Goal: Complete application form

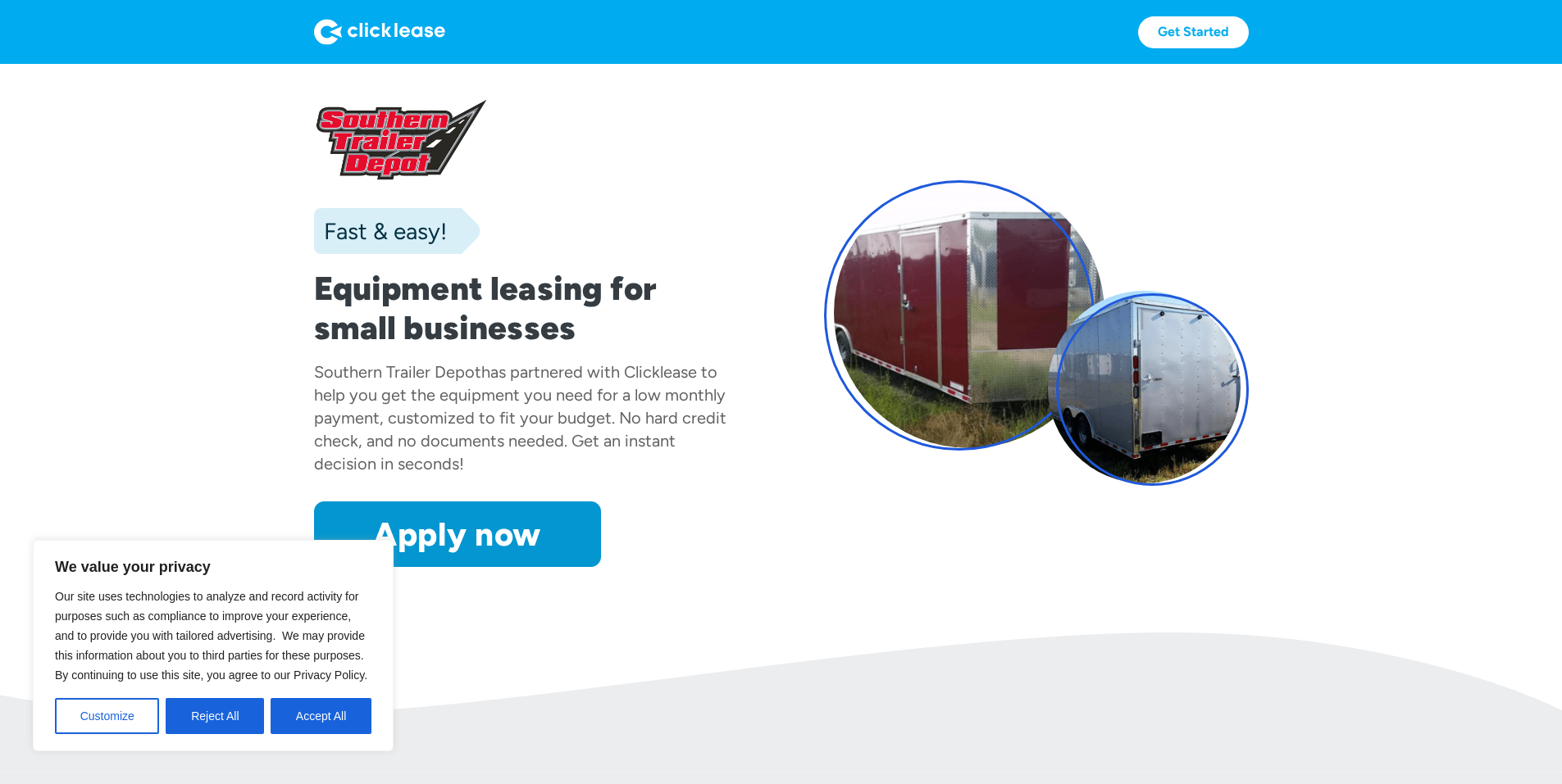
drag, startPoint x: 329, startPoint y: 720, endPoint x: 321, endPoint y: 709, distance: 13.6
click at [329, 723] on button "Accept All" at bounding box center [321, 716] width 101 height 36
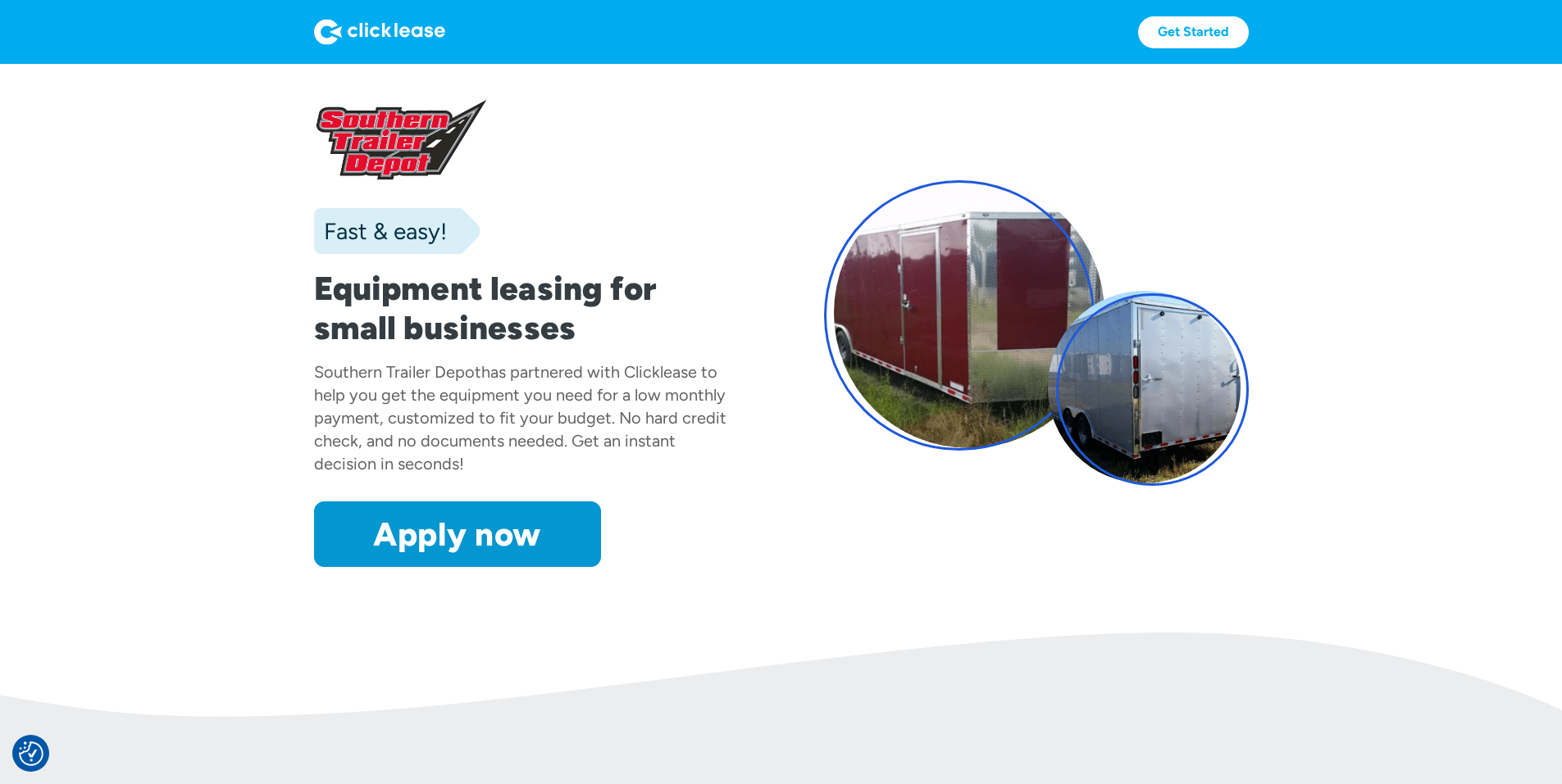
click at [314, 32] on img at bounding box center [379, 32] width 131 height 27
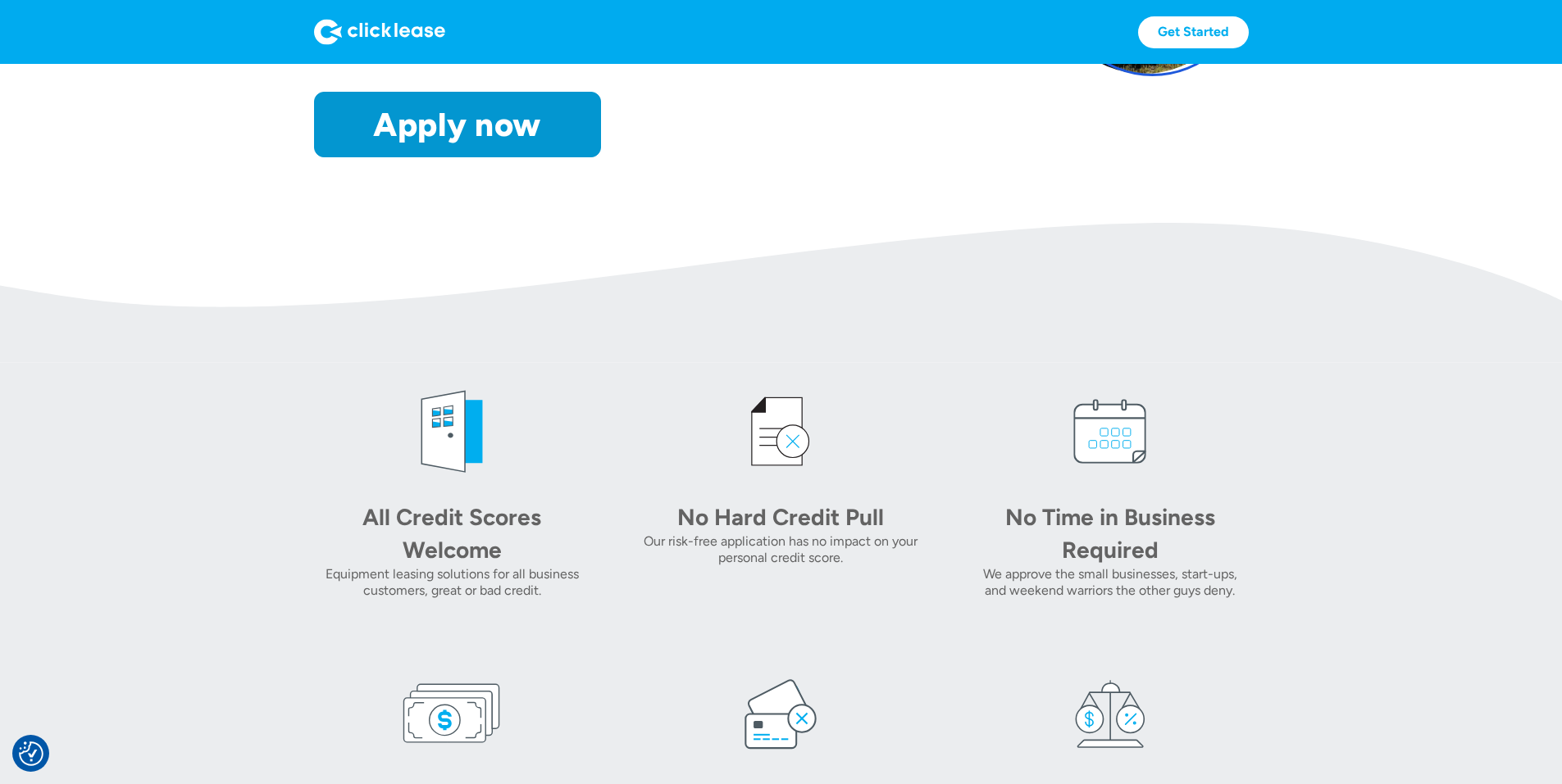
scroll to position [328, 0]
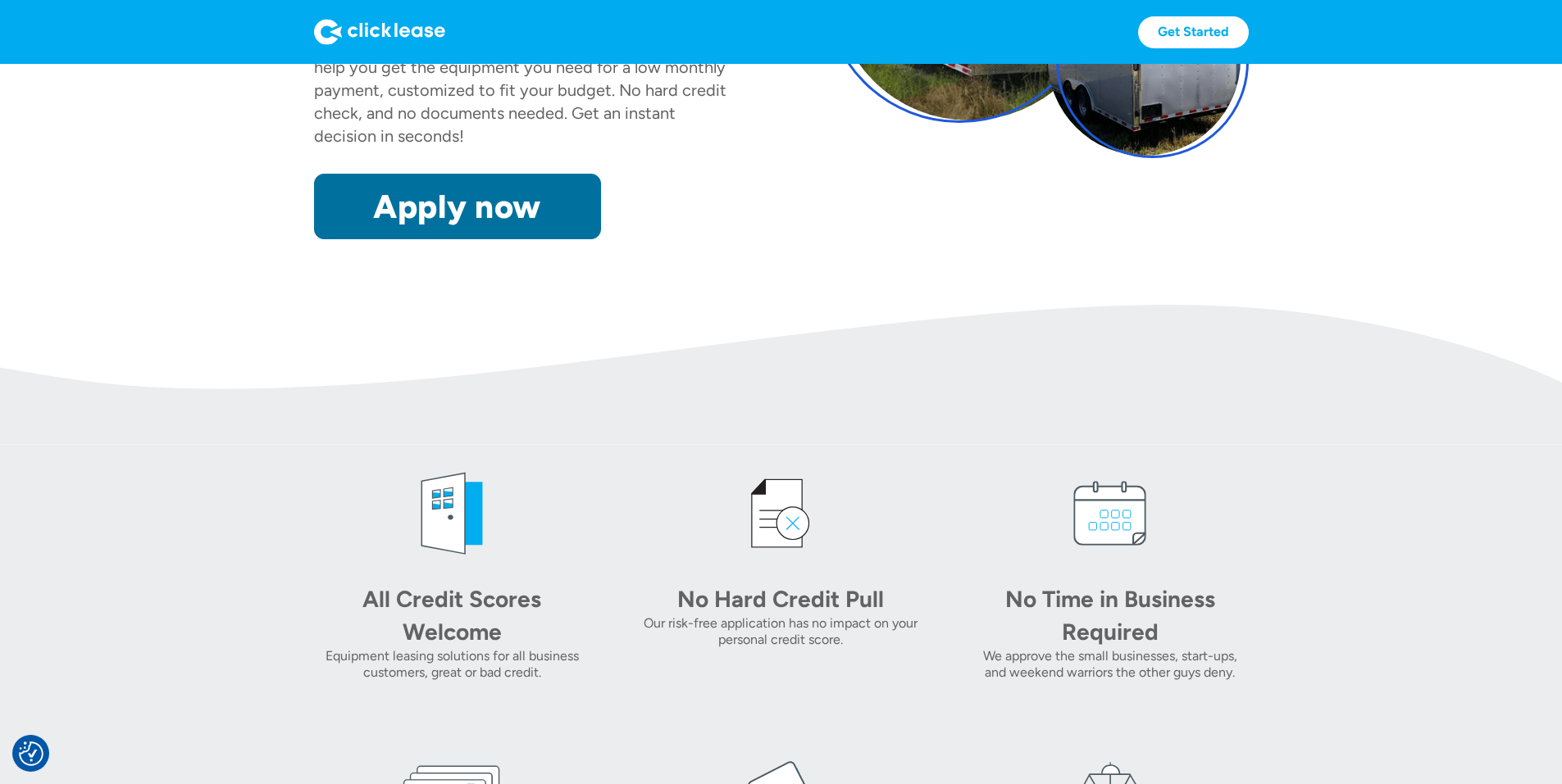
click at [453, 239] on link "Apply now" at bounding box center [457, 206] width 287 height 66
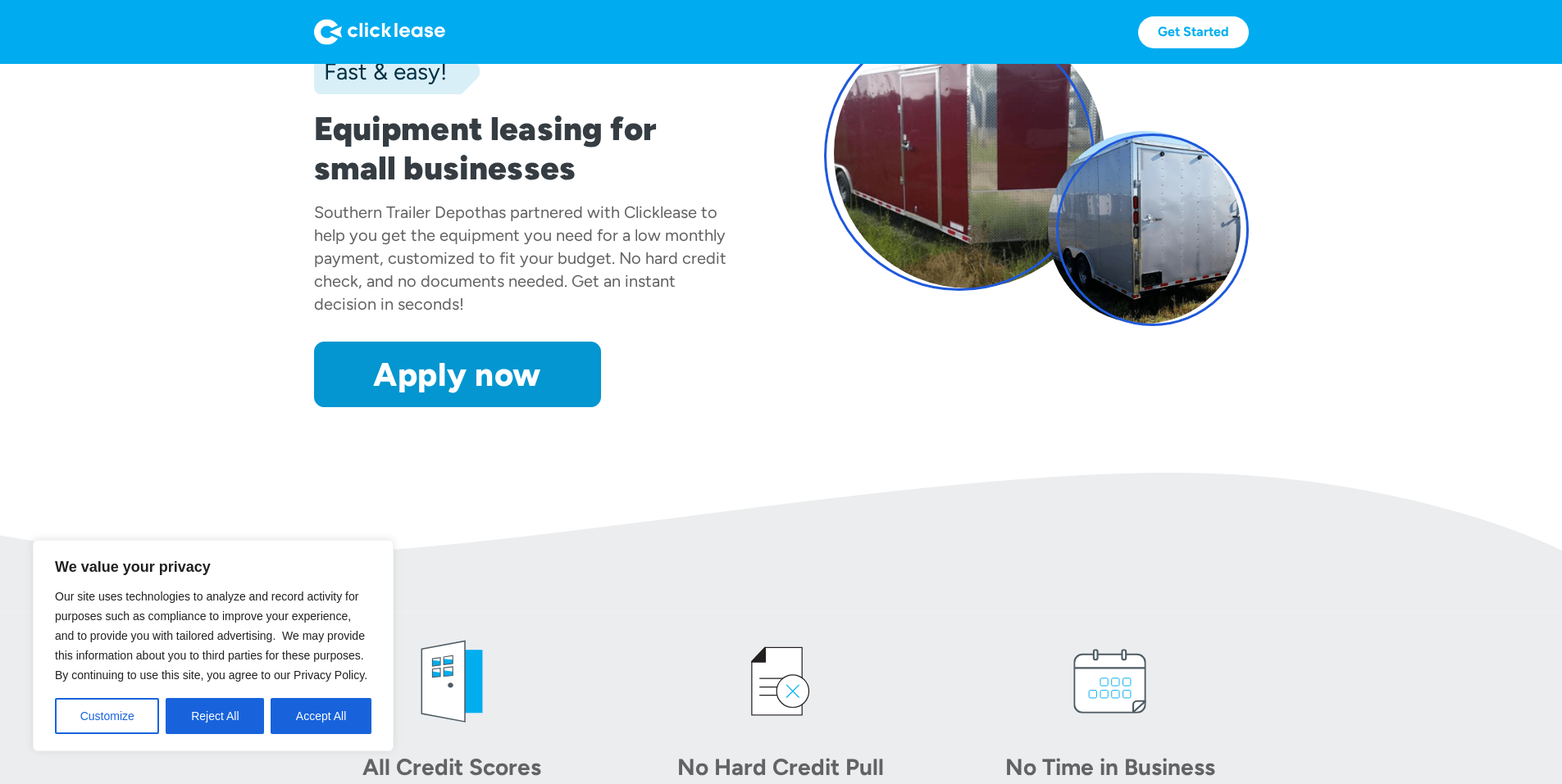
scroll to position [162, 0]
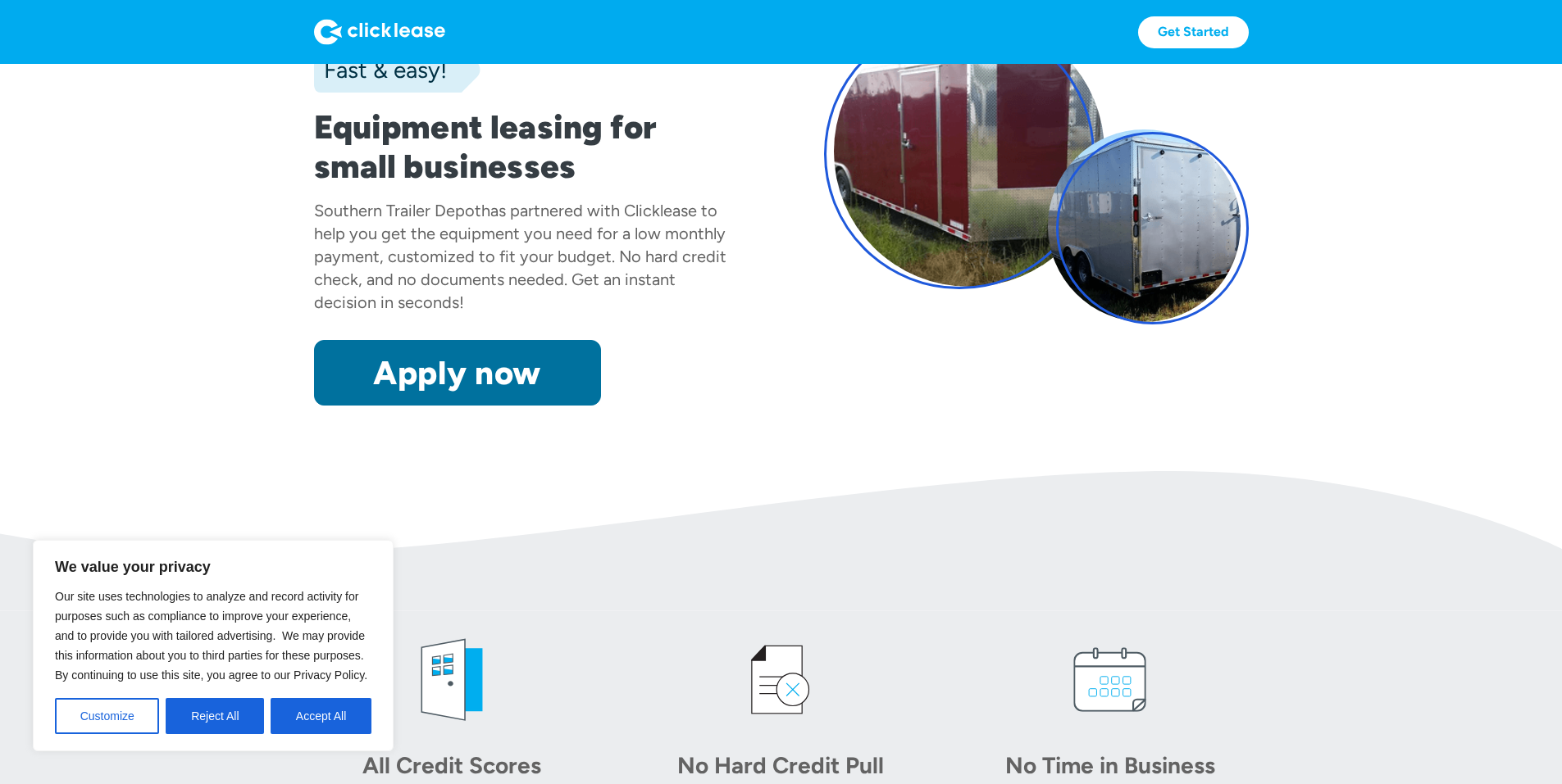
click at [452, 406] on link "Apply now" at bounding box center [457, 372] width 287 height 66
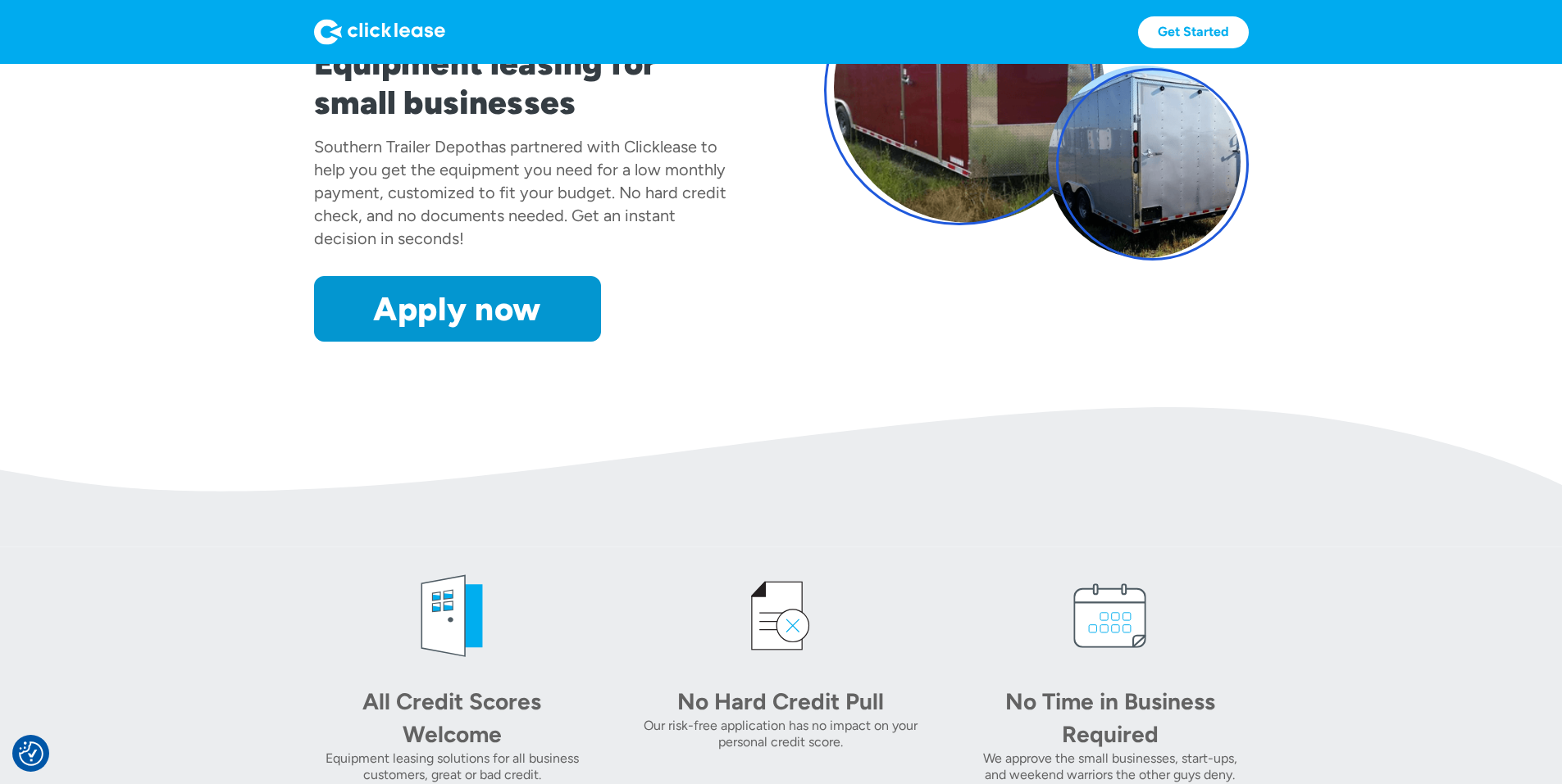
scroll to position [225, 0]
drag, startPoint x: 204, startPoint y: 176, endPoint x: 429, endPoint y: 173, distance: 225.0
click at [429, 173] on section "Fast & easy! Equipment leasing for small businesses Southern Trailer Depot has …" at bounding box center [781, 123] width 1562 height 568
copy div "Southern Trailer Depot"
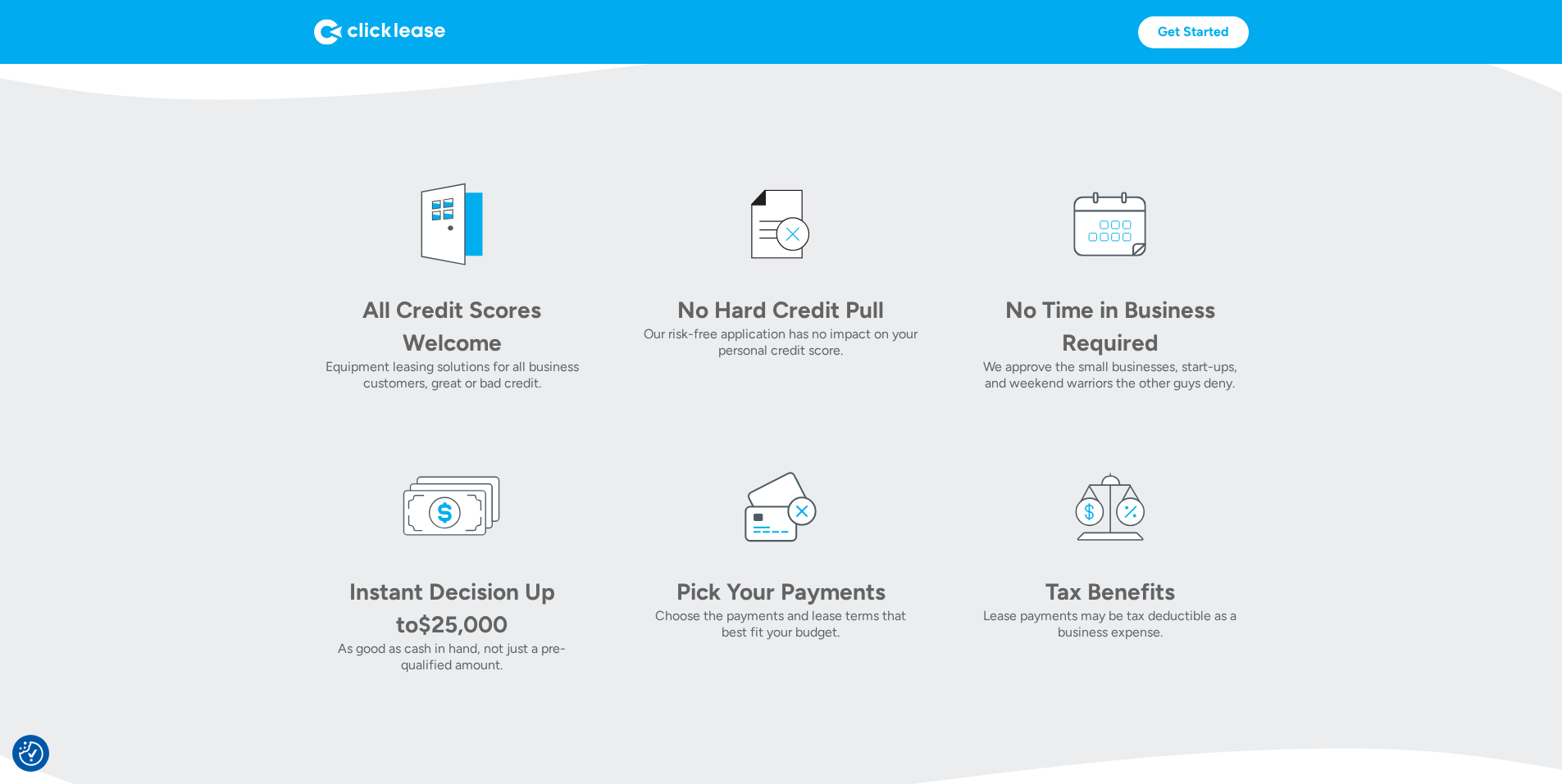
scroll to position [686, 0]
